Goal: Task Accomplishment & Management: Complete application form

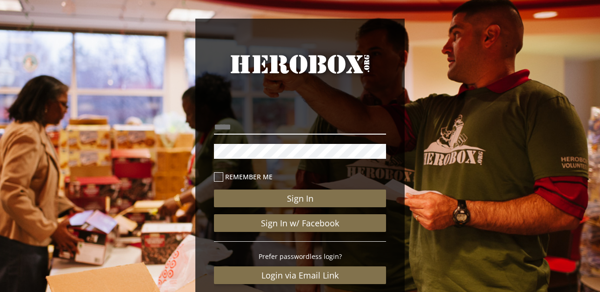
click at [221, 128] on input "email" at bounding box center [300, 127] width 172 height 15
type input "**********"
click at [221, 177] on icon at bounding box center [218, 176] width 9 height 9
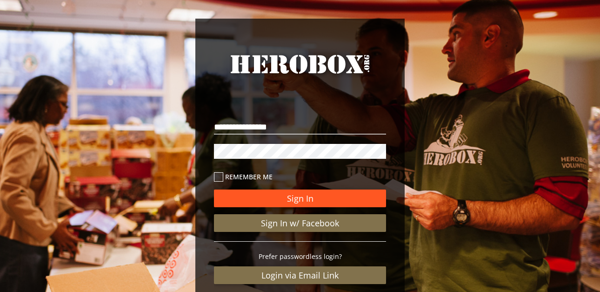
click at [341, 196] on button "Sign In" at bounding box center [300, 198] width 172 height 18
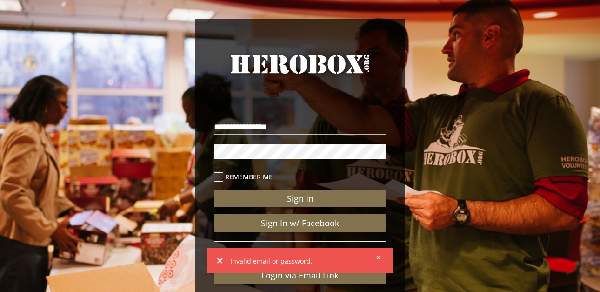
click at [136, 161] on div "**********" at bounding box center [300, 192] width 600 height 385
click at [149, 64] on div "**********" at bounding box center [300, 192] width 600 height 385
click at [456, 66] on div "**********" at bounding box center [300, 192] width 600 height 385
click at [220, 176] on icon at bounding box center [218, 176] width 9 height 9
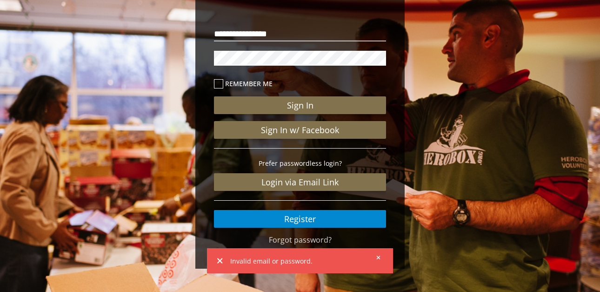
click at [376, 257] on icon at bounding box center [378, 258] width 4 height 6
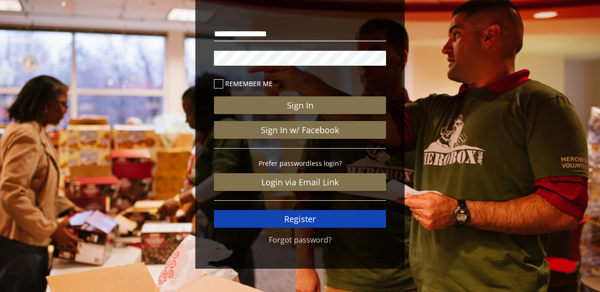
click at [339, 219] on link "Register" at bounding box center [300, 219] width 172 height 18
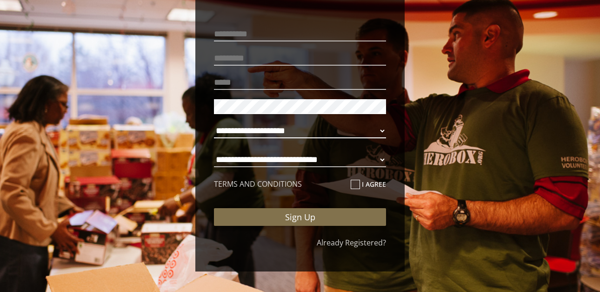
click at [383, 130] on select "**********" at bounding box center [300, 130] width 172 height 15
select select "**********"
click at [214, 123] on select "**********" at bounding box center [300, 130] width 172 height 15
click at [382, 161] on select "**********" at bounding box center [300, 159] width 172 height 15
click at [214, 152] on select "**********" at bounding box center [300, 159] width 172 height 15
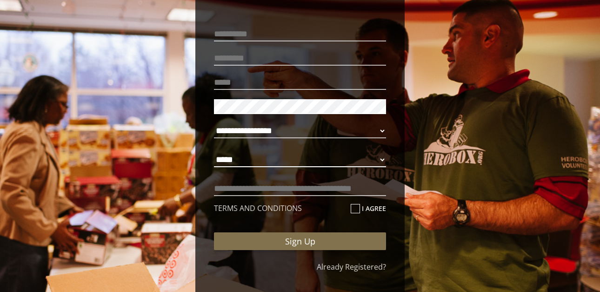
select select "**********"
click at [231, 185] on input "text" at bounding box center [300, 188] width 172 height 15
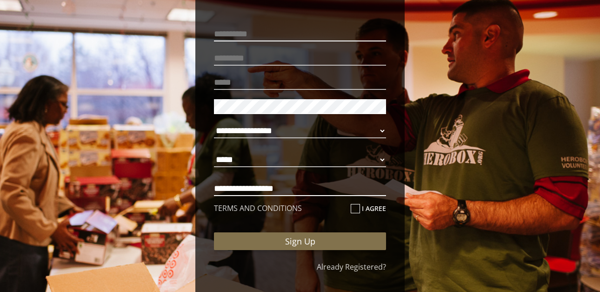
type input "**********"
click at [235, 31] on input "text" at bounding box center [300, 34] width 172 height 15
type input "******"
click at [227, 55] on input "text" at bounding box center [300, 58] width 172 height 15
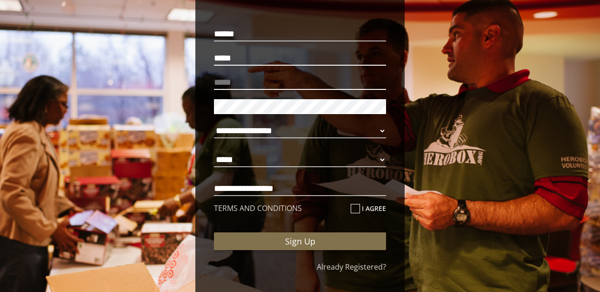
type input "*****"
click at [231, 83] on input "email" at bounding box center [300, 82] width 172 height 15
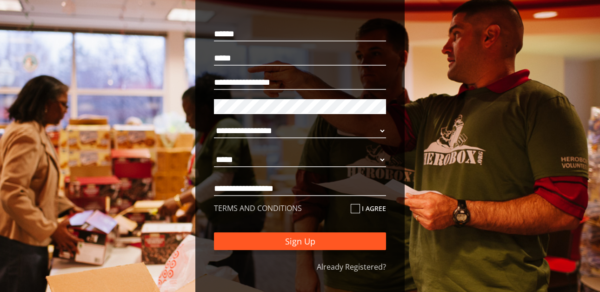
click at [343, 243] on button "Sign Up" at bounding box center [300, 241] width 172 height 18
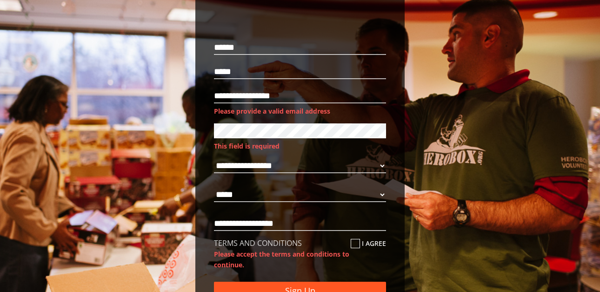
scroll to position [45, 0]
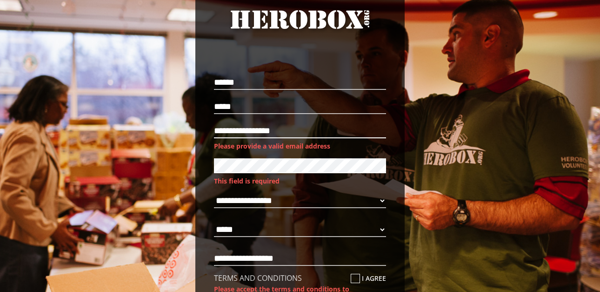
click at [218, 132] on input "**********" at bounding box center [300, 130] width 172 height 15
click at [245, 129] on input "**********" at bounding box center [300, 130] width 172 height 15
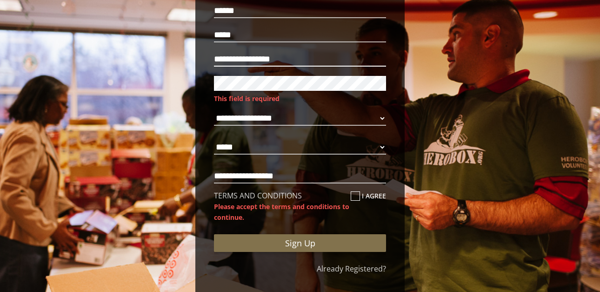
scroll to position [145, 0]
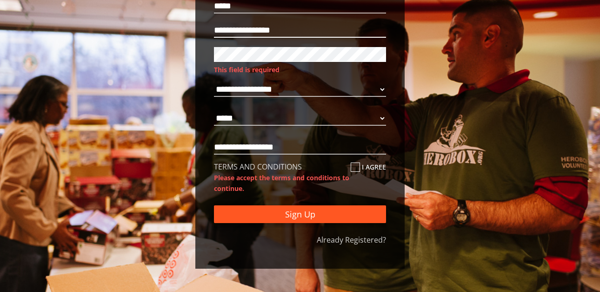
type input "**********"
click at [323, 215] on button "Sign Up" at bounding box center [300, 214] width 172 height 18
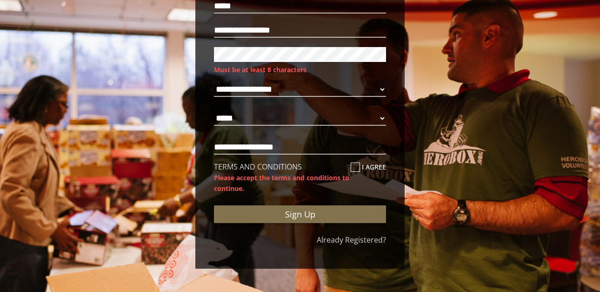
scroll to position [134, 0]
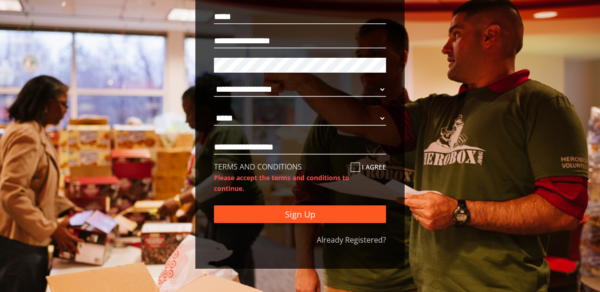
click at [353, 217] on button "Sign Up" at bounding box center [300, 214] width 172 height 18
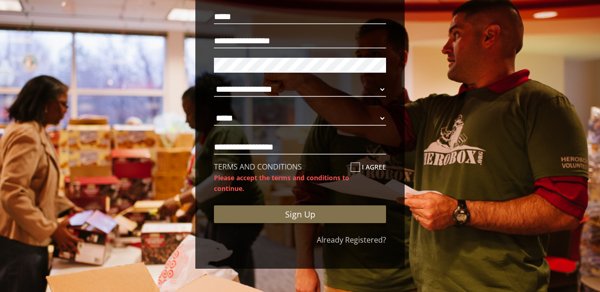
click at [353, 164] on icon at bounding box center [355, 166] width 9 height 9
click at [353, 164] on input "I agree" at bounding box center [354, 170] width 6 height 15
checkbox input "****"
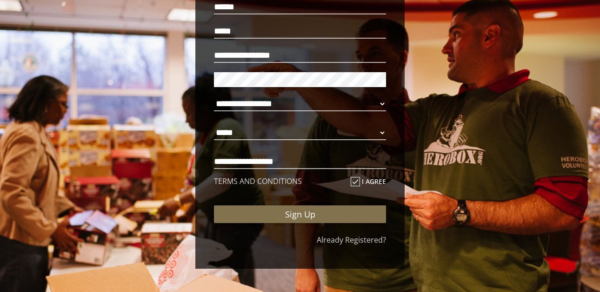
scroll to position [120, 0]
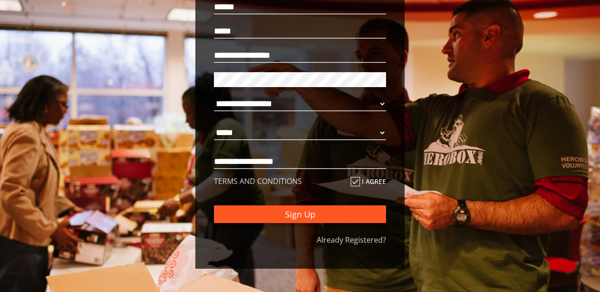
click at [355, 215] on button "Sign Up" at bounding box center [300, 214] width 172 height 18
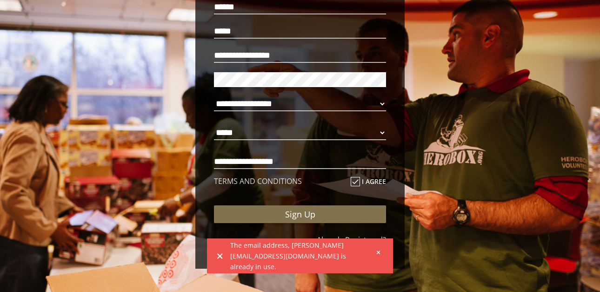
drag, startPoint x: 295, startPoint y: 260, endPoint x: 295, endPoint y: 254, distance: 6.6
click at [295, 255] on span "The email address, [PERSON_NAME][EMAIL_ADDRESS][DOMAIN_NAME] is already in use." at bounding box center [300, 256] width 140 height 32
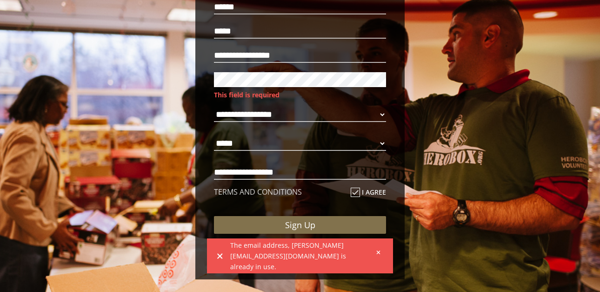
scroll to position [131, 0]
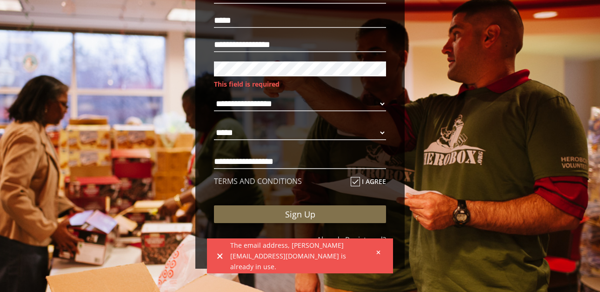
click at [377, 255] on icon at bounding box center [378, 252] width 4 height 6
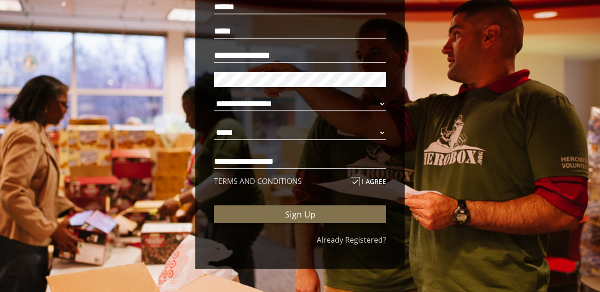
scroll to position [120, 0]
click at [214, 205] on button "Sign Up" at bounding box center [300, 214] width 172 height 18
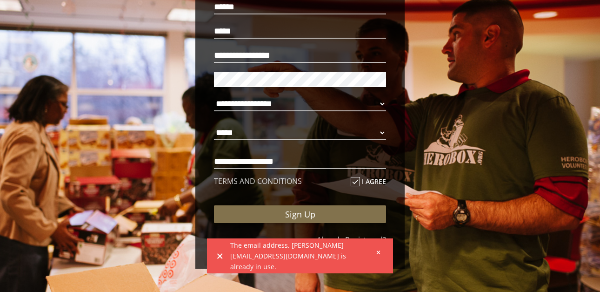
click at [366, 257] on span "The email address, [PERSON_NAME][EMAIL_ADDRESS][DOMAIN_NAME] is already in use." at bounding box center [300, 256] width 140 height 32
click at [379, 254] on icon at bounding box center [378, 252] width 4 height 4
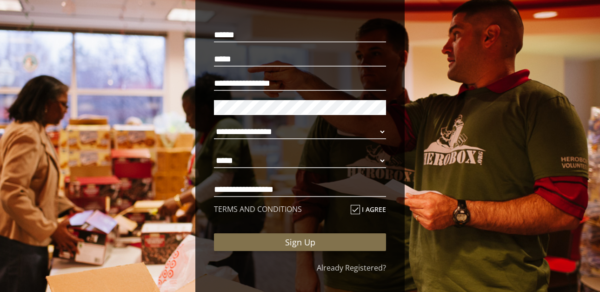
scroll to position [93, 0]
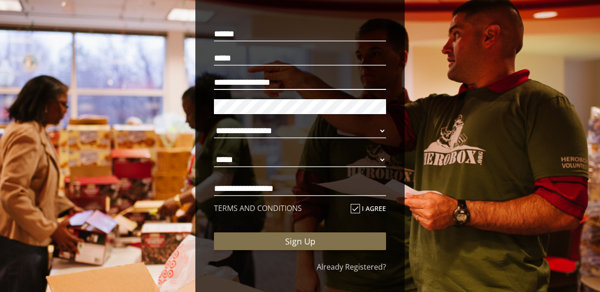
click at [298, 83] on input "**********" at bounding box center [300, 82] width 172 height 15
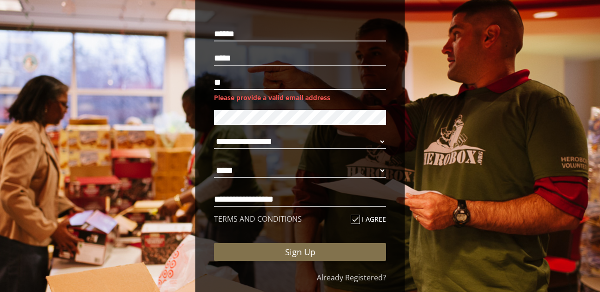
type input "*"
drag, startPoint x: 73, startPoint y: 157, endPoint x: 71, endPoint y: 148, distance: 9.0
click at [73, 155] on div "**********" at bounding box center [300, 118] width 600 height 422
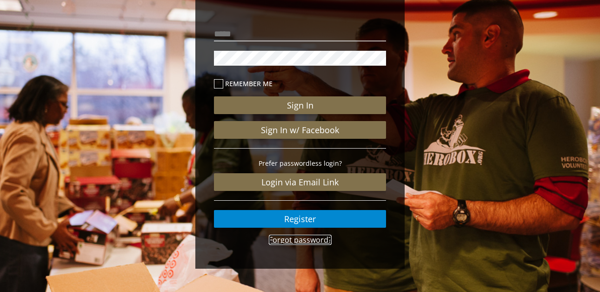
click at [324, 240] on link "Forgot password?" at bounding box center [300, 240] width 63 height 10
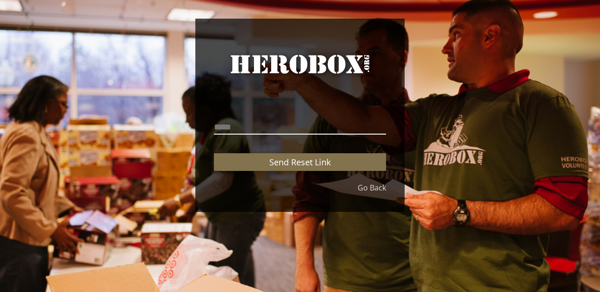
click at [226, 127] on input "email" at bounding box center [300, 127] width 172 height 15
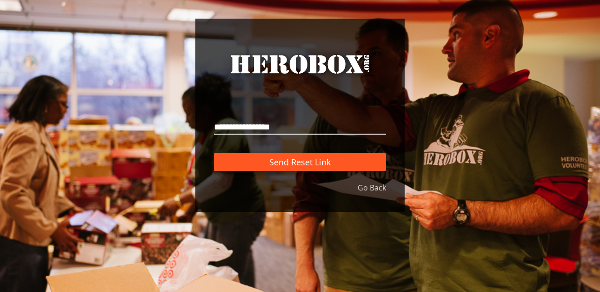
type input "**********"
click at [304, 161] on span "Send Reset Link" at bounding box center [299, 161] width 61 height 11
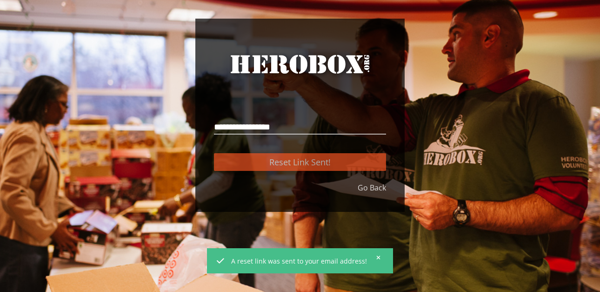
click at [377, 251] on div "A reset link was sent to your email address!" at bounding box center [300, 260] width 179 height 22
click at [376, 255] on icon at bounding box center [378, 258] width 4 height 6
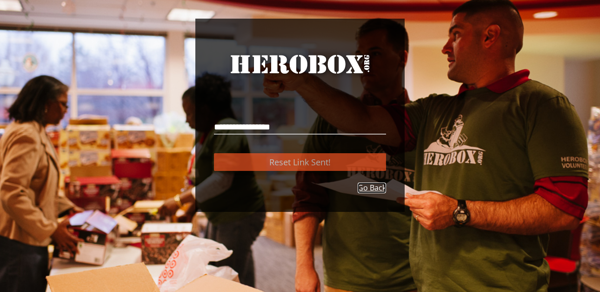
click at [368, 187] on link "Go Back" at bounding box center [372, 187] width 28 height 11
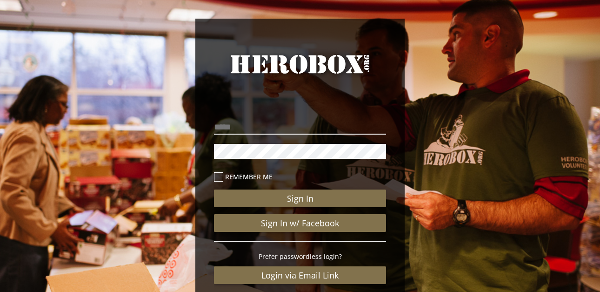
click at [227, 124] on input "email" at bounding box center [300, 127] width 172 height 15
type input "**********"
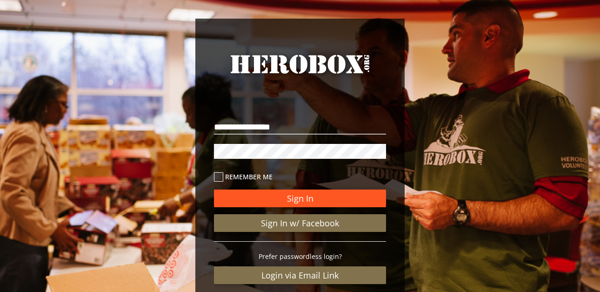
click at [276, 202] on button "Sign In" at bounding box center [300, 198] width 172 height 18
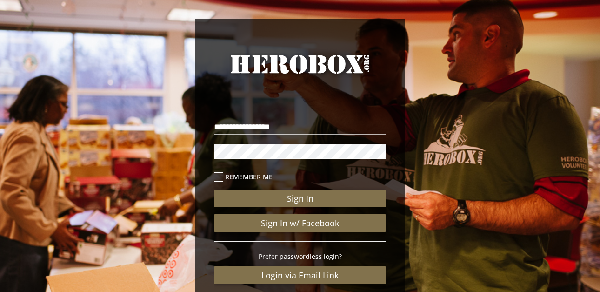
click at [220, 175] on icon at bounding box center [218, 176] width 9 height 9
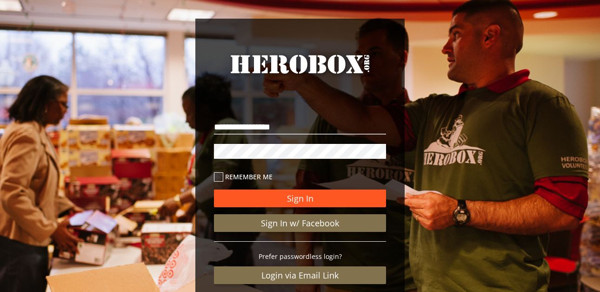
click at [289, 199] on button "Sign In" at bounding box center [300, 198] width 172 height 18
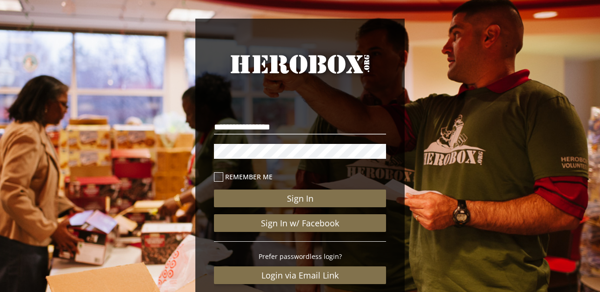
scroll to position [93, 0]
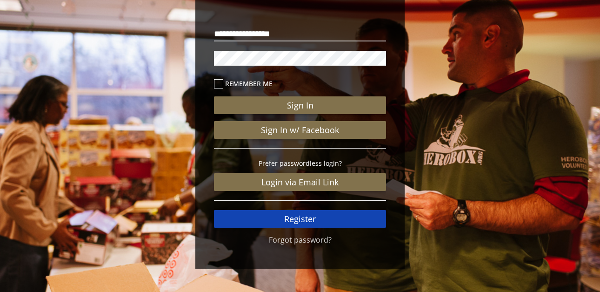
click at [317, 221] on link "Register" at bounding box center [300, 219] width 172 height 18
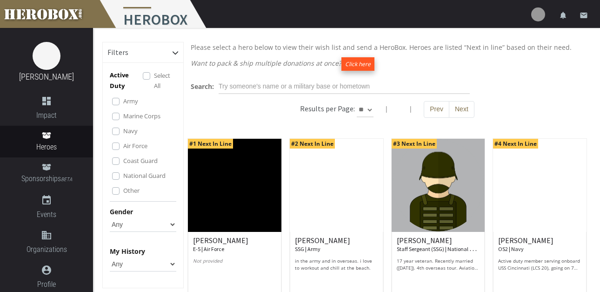
click at [354, 65] on button "Click here" at bounding box center [358, 63] width 33 height 13
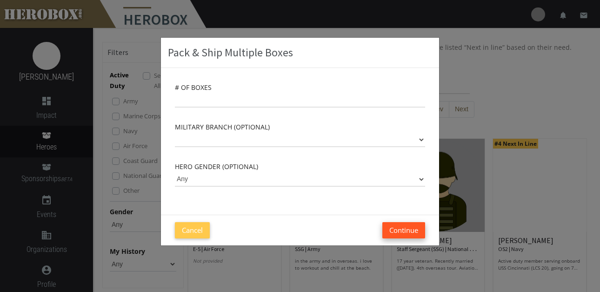
click at [409, 230] on button "Continue" at bounding box center [403, 230] width 43 height 16
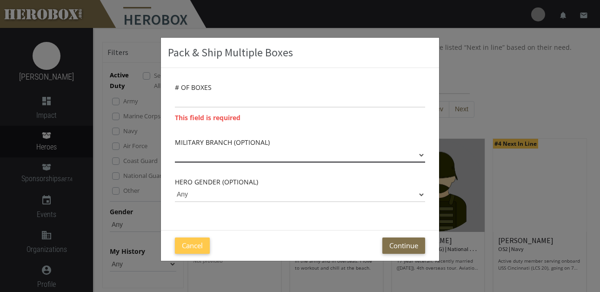
click at [421, 154] on select "Army Marine Corps Navy Air Force Coast Guard National Guard" at bounding box center [300, 155] width 250 height 15
select select "Air Force"
click at [175, 148] on select "Army Marine Corps Navy Air Force Coast Guard National Guard" at bounding box center [300, 155] width 250 height 15
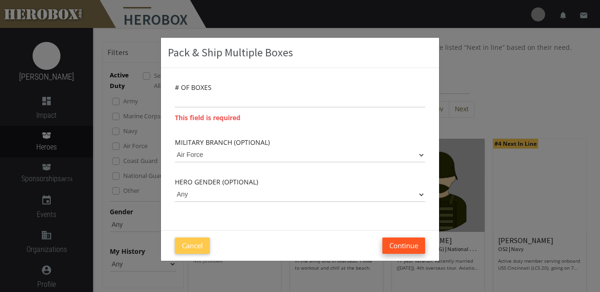
click at [408, 241] on button "Continue" at bounding box center [403, 245] width 43 height 16
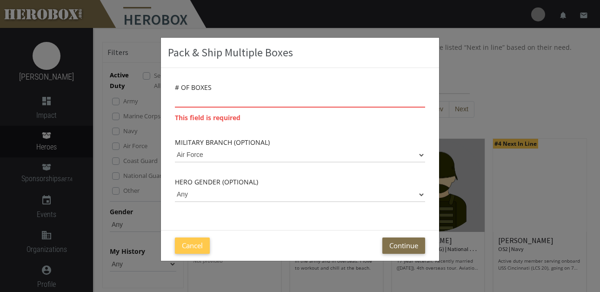
click at [224, 100] on input "number" at bounding box center [300, 100] width 250 height 15
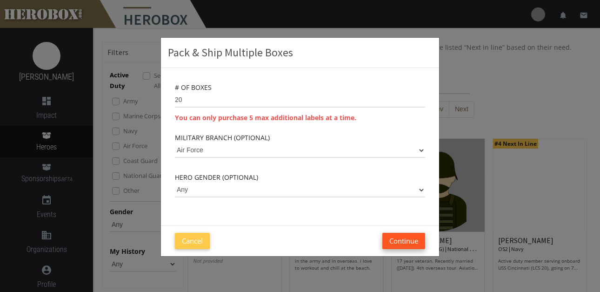
click at [403, 241] on button "Continue" at bounding box center [403, 241] width 43 height 16
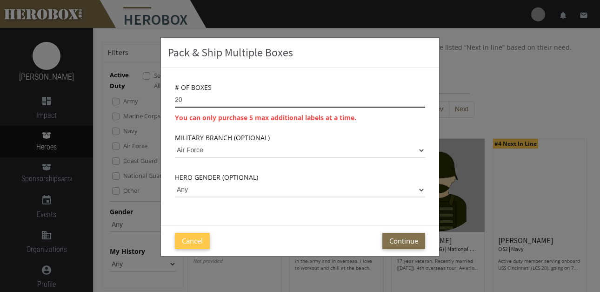
drag, startPoint x: 189, startPoint y: 99, endPoint x: 171, endPoint y: 100, distance: 18.2
click at [171, 100] on div "# of Boxes 20 You can only purchase 5 max additional labels at a time. Military…" at bounding box center [300, 146] width 278 height 157
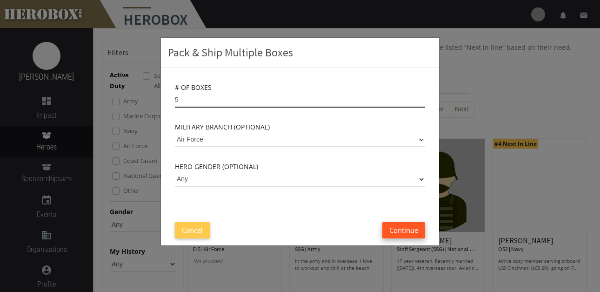
type input "5"
click at [397, 231] on button "Continue" at bounding box center [403, 230] width 43 height 16
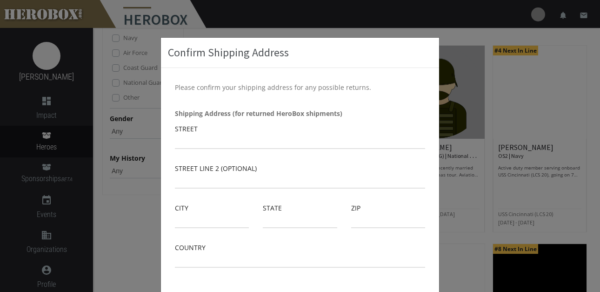
click at [191, 127] on label "Street" at bounding box center [186, 128] width 23 height 11
click at [188, 128] on label "Street" at bounding box center [186, 128] width 23 height 11
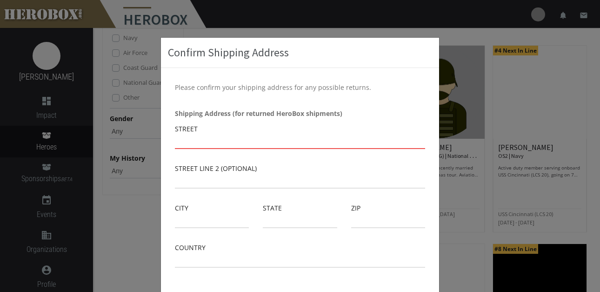
click at [195, 145] on input "text" at bounding box center [300, 141] width 250 height 15
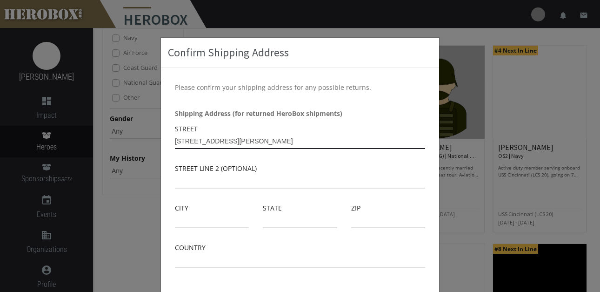
type input "[STREET_ADDRESS][PERSON_NAME]"
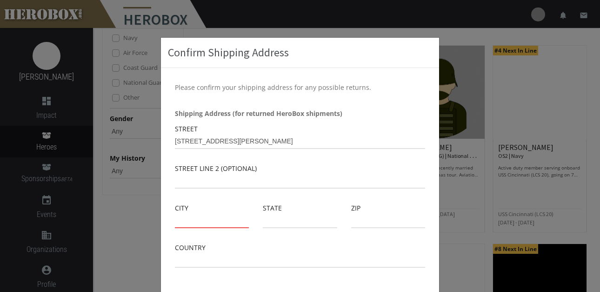
click at [213, 220] on input "text" at bounding box center [212, 220] width 74 height 15
type input "Valdosta"
click at [282, 219] on input "text" at bounding box center [300, 220] width 74 height 15
type input "GA"
click at [364, 215] on input "text" at bounding box center [388, 220] width 74 height 15
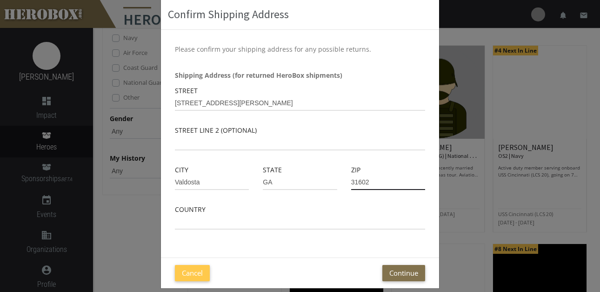
scroll to position [49, 0]
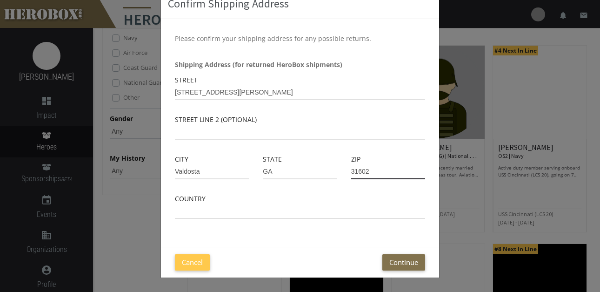
type input "31602"
click at [213, 208] on input "text" at bounding box center [300, 211] width 250 height 15
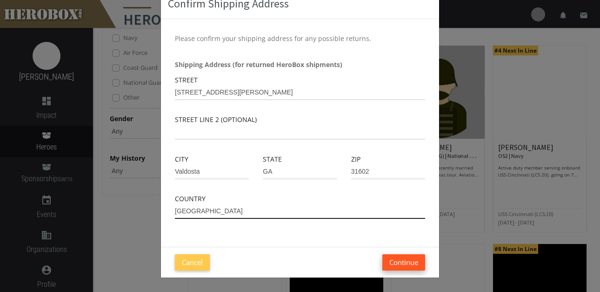
type input "[GEOGRAPHIC_DATA]"
click at [411, 266] on button "Continue" at bounding box center [403, 262] width 43 height 16
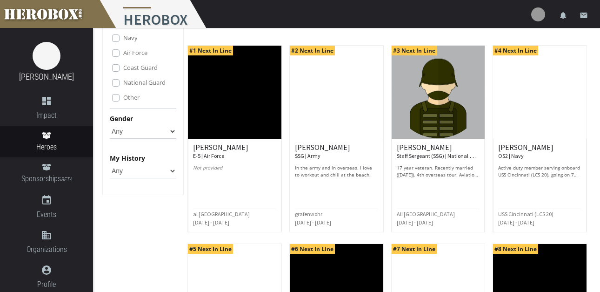
scroll to position [0, 0]
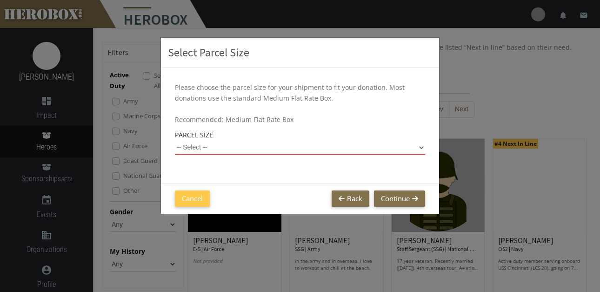
click at [423, 145] on select "-- Select -- Small Flat Rate Envelope (Est. $11.38) Medium Flat Rate Box (Est. …" at bounding box center [300, 147] width 250 height 15
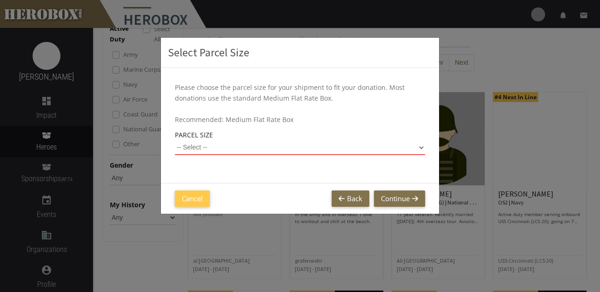
click at [424, 147] on select "-- Select -- Small Flat Rate Envelope (Est. $11.38) Medium Flat Rate Box (Est. …" at bounding box center [300, 147] width 250 height 15
select select "Small Flat Rate Envelope"
click at [175, 140] on select "-- Select -- Small Flat Rate Envelope (Est. $11.38) Medium Flat Rate Box (Est. …" at bounding box center [300, 147] width 250 height 15
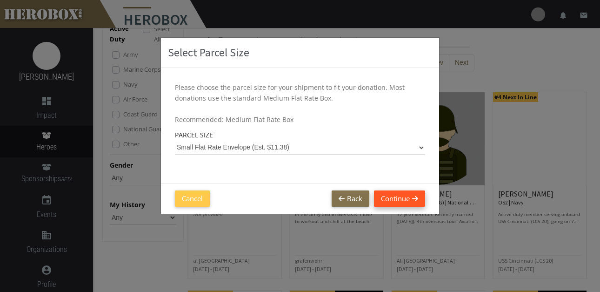
click at [406, 199] on button "Continue" at bounding box center [399, 198] width 51 height 16
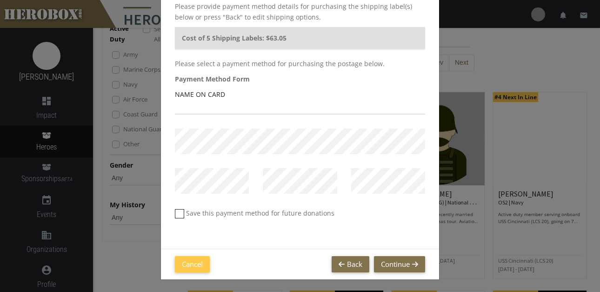
scroll to position [83, 0]
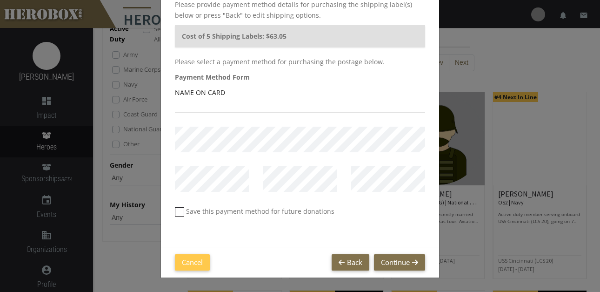
click at [485, 262] on div "Purchase Shipping Label Please provide payment method details for purchasing th…" at bounding box center [300, 146] width 600 height 292
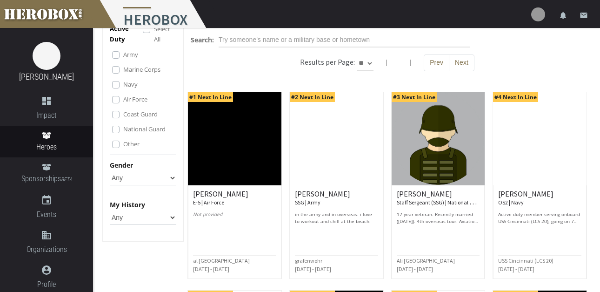
scroll to position [0, 0]
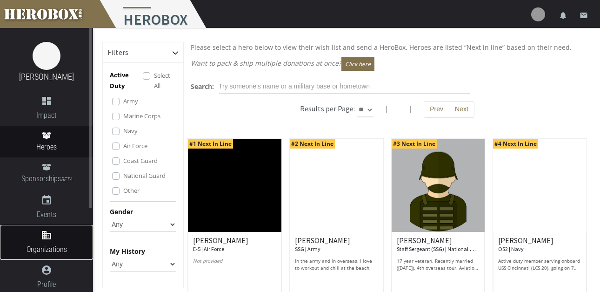
drag, startPoint x: 51, startPoint y: 234, endPoint x: 56, endPoint y: 235, distance: 5.2
click at [52, 234] on icon "domain" at bounding box center [46, 234] width 93 height 11
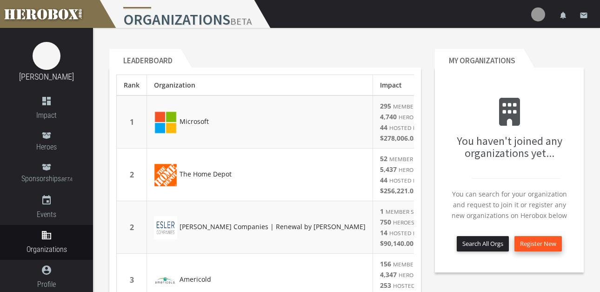
click at [545, 241] on button "Register New" at bounding box center [538, 243] width 47 height 15
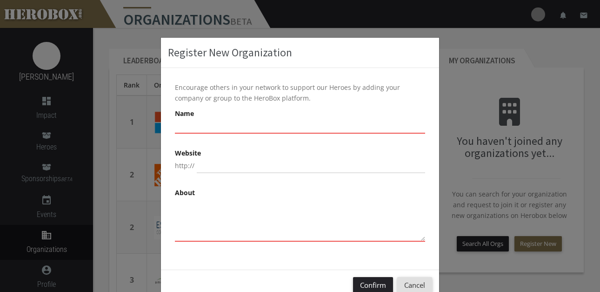
click at [192, 124] on input "text" at bounding box center [300, 126] width 250 height 15
click at [200, 198] on textarea at bounding box center [300, 220] width 250 height 44
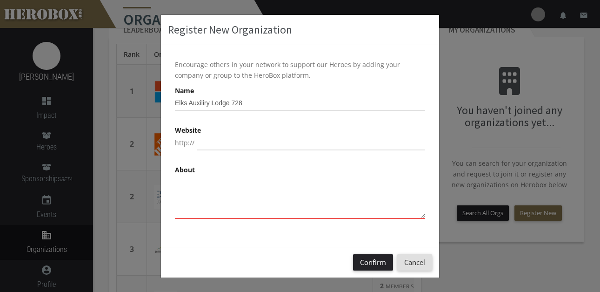
scroll to position [47, 0]
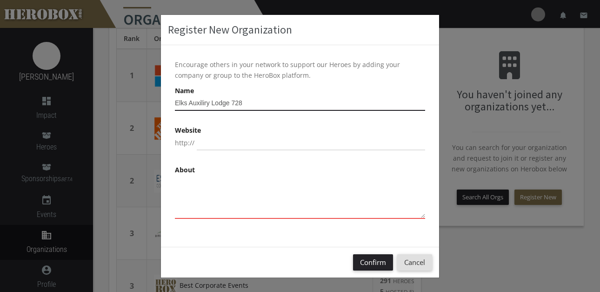
click at [198, 104] on input "Elks Auxiliry Lodge 728" at bounding box center [300, 103] width 250 height 15
drag, startPoint x: 205, startPoint y: 102, endPoint x: 186, endPoint y: 107, distance: 19.2
click at [186, 107] on input "Elks Auxiliry Lodge 728" at bounding box center [300, 103] width 250 height 15
click at [201, 102] on input "Elks Auxiliry Lodge 728" at bounding box center [300, 103] width 250 height 15
type input "[GEOGRAPHIC_DATA] 728"
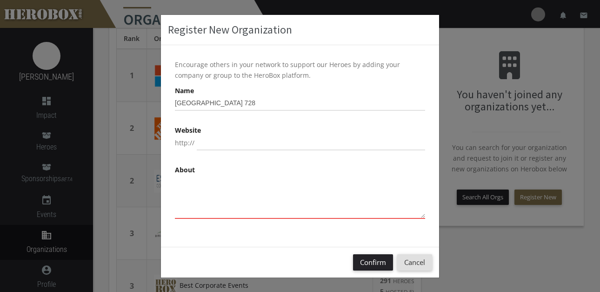
click at [199, 191] on textarea at bounding box center [300, 197] width 250 height 44
click at [325, 181] on textarea "Our auxiliary members would like to parti" at bounding box center [300, 197] width 250 height 44
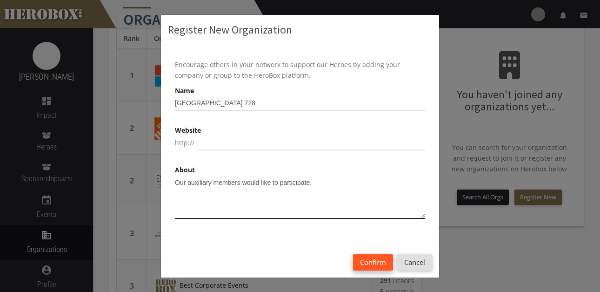
type textarea "Our auxiliary members would like to participate."
click at [362, 262] on button "Confirm" at bounding box center [373, 262] width 40 height 16
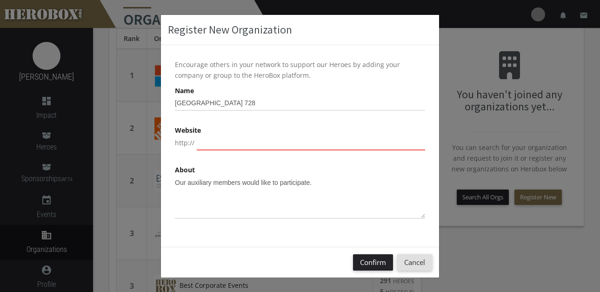
click at [197, 145] on input "text" at bounding box center [311, 142] width 228 height 15
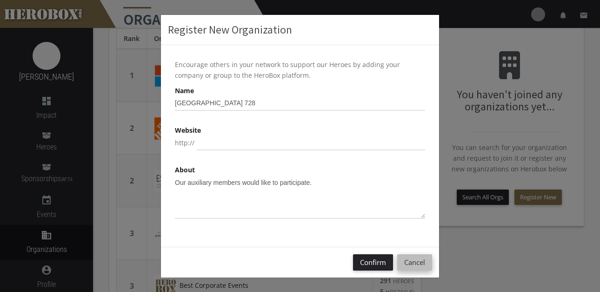
click at [412, 264] on button "Cancel" at bounding box center [414, 262] width 35 height 16
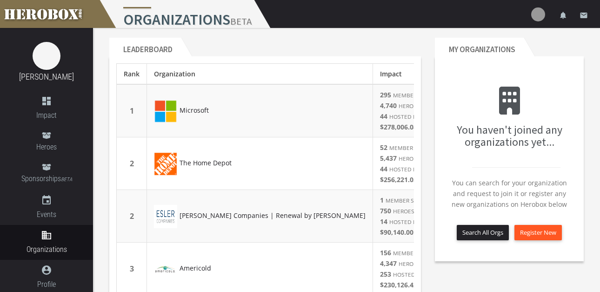
scroll to position [0, 0]
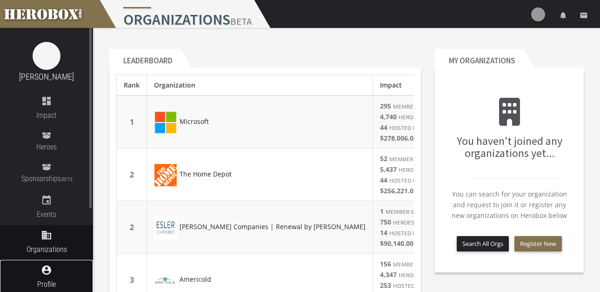
click at [53, 276] on link "account_circle Profile" at bounding box center [46, 277] width 93 height 35
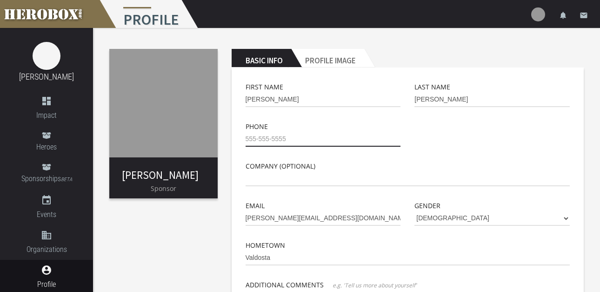
drag, startPoint x: 252, startPoint y: 138, endPoint x: 248, endPoint y: 145, distance: 8.1
click at [252, 139] on input "tel" at bounding box center [323, 139] width 155 height 15
type input "[PHONE_NUMBER]"
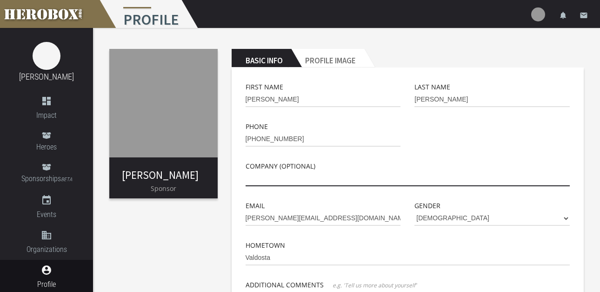
click at [279, 175] on input "text" at bounding box center [408, 178] width 325 height 15
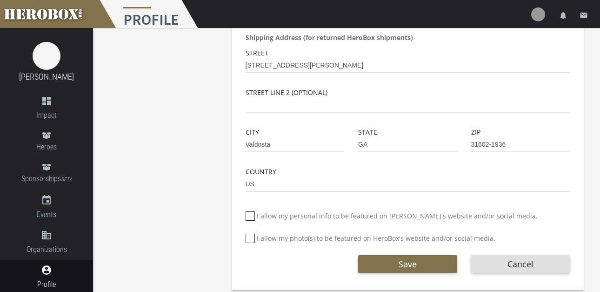
scroll to position [323, 0]
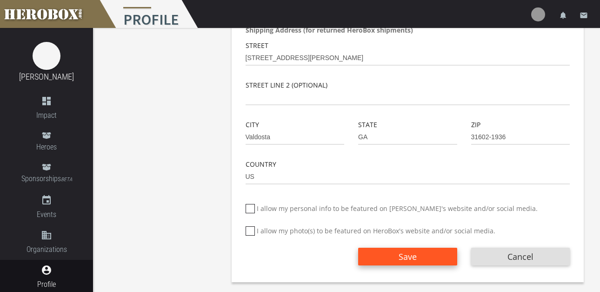
type input "Elks auxiliary lodge 728"
click at [407, 255] on span "Save" at bounding box center [408, 256] width 18 height 11
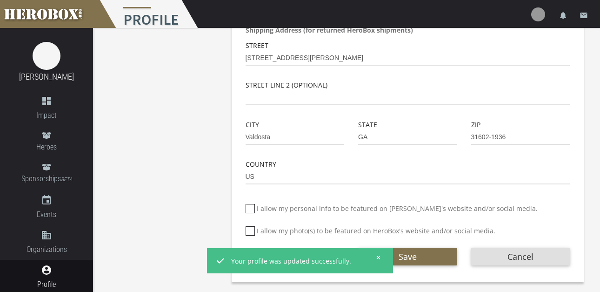
click at [377, 255] on icon at bounding box center [378, 258] width 4 height 6
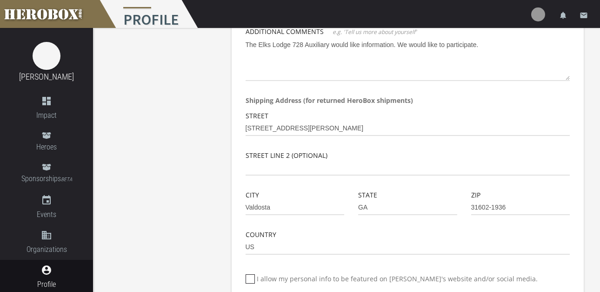
scroll to position [0, 0]
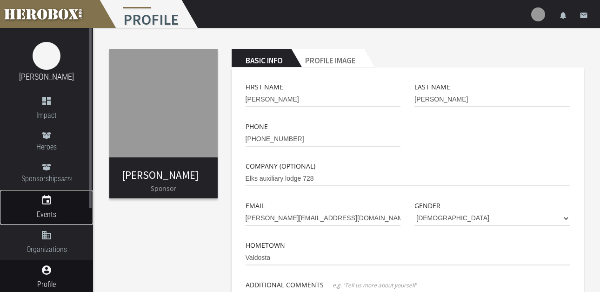
click at [59, 208] on span "Events" at bounding box center [46, 214] width 93 height 12
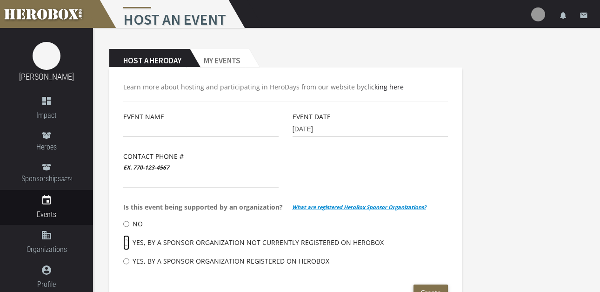
click at [128, 240] on input "Yes, by a Sponsor Organization not currently registered on HeroBox" at bounding box center [126, 242] width 6 height 15
radio input "****"
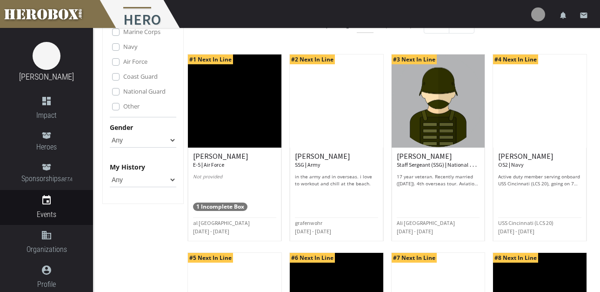
scroll to position [71, 0]
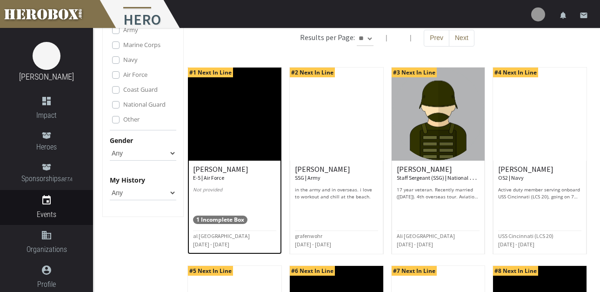
click at [222, 220] on span "1 Incomplete Box" at bounding box center [220, 219] width 54 height 8
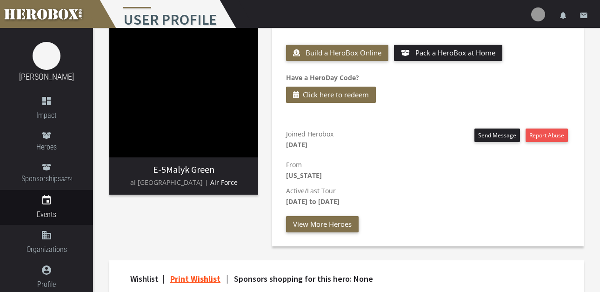
scroll to position [93, 0]
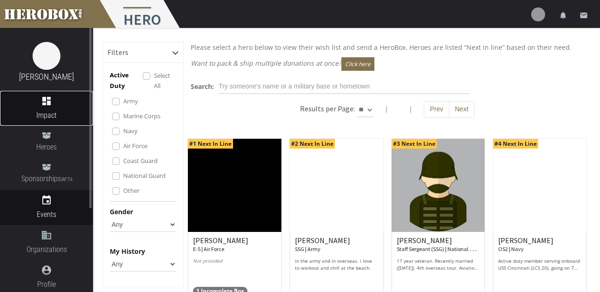
click at [54, 99] on icon "dashboard" at bounding box center [46, 100] width 93 height 11
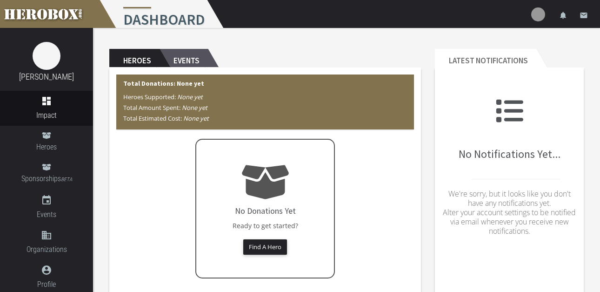
click at [188, 63] on h2 "Events" at bounding box center [184, 58] width 48 height 19
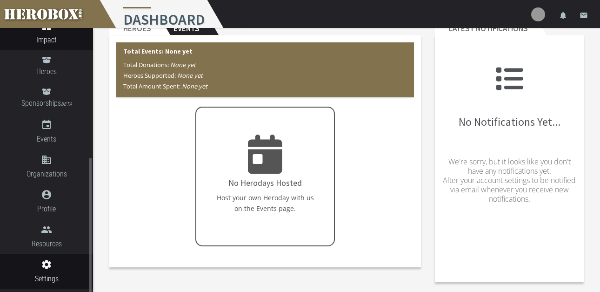
scroll to position [122, 0]
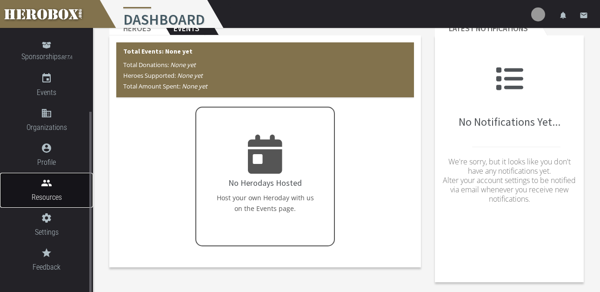
click at [54, 194] on span "Resources" at bounding box center [46, 197] width 93 height 12
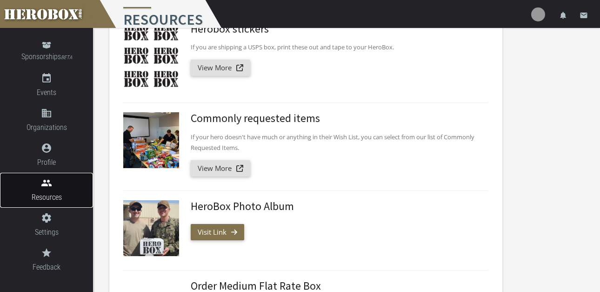
scroll to position [93, 0]
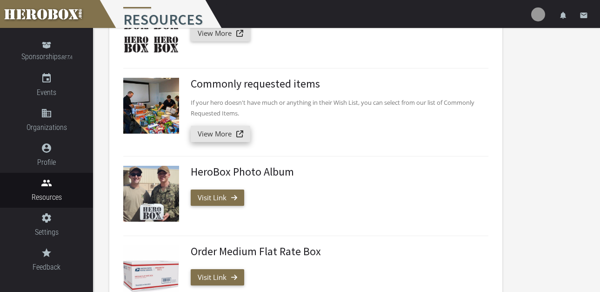
click at [222, 138] on link "View More" at bounding box center [221, 134] width 60 height 16
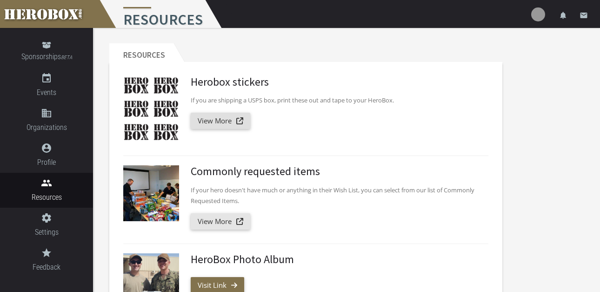
scroll to position [0, 0]
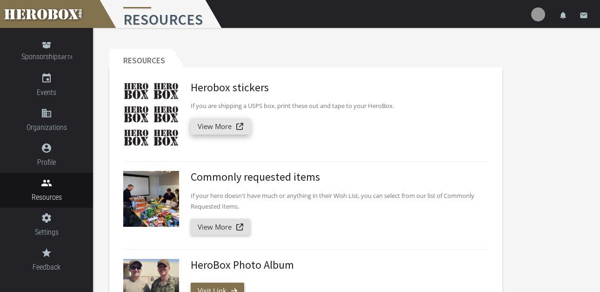
click at [237, 127] on link "View More" at bounding box center [221, 126] width 60 height 16
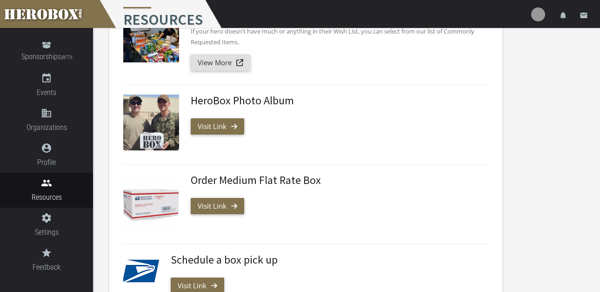
scroll to position [233, 0]
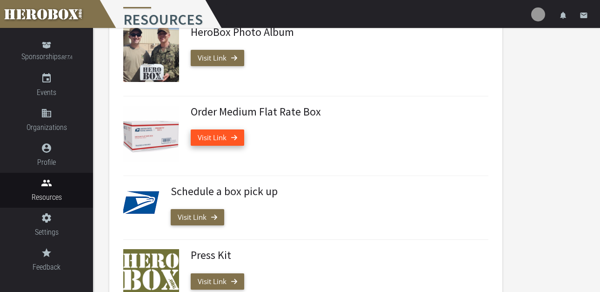
click at [228, 138] on link "Visit Link" at bounding box center [218, 137] width 54 height 16
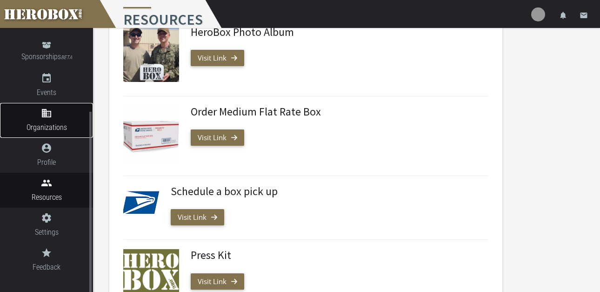
click at [46, 121] on span "Organizations" at bounding box center [46, 127] width 93 height 12
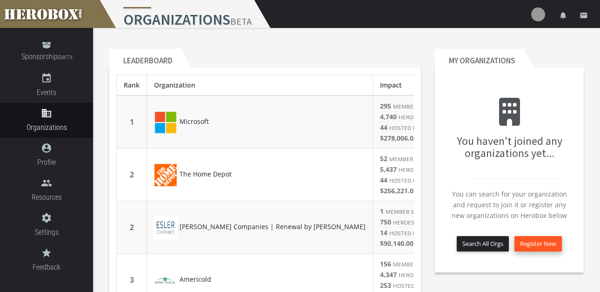
click at [543, 245] on button "Register New" at bounding box center [538, 243] width 47 height 15
